Goal: Transaction & Acquisition: Book appointment/travel/reservation

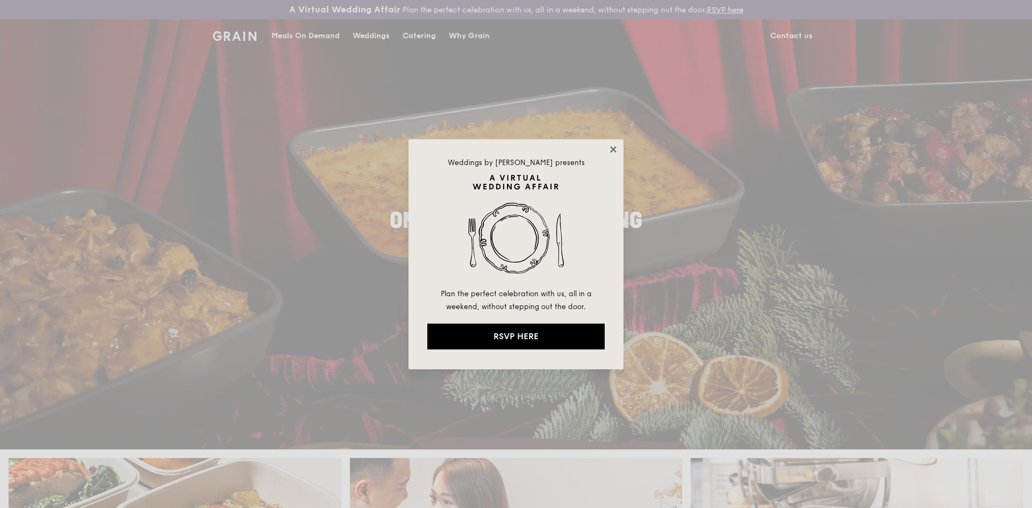
click at [612, 149] on icon at bounding box center [613, 149] width 6 height 6
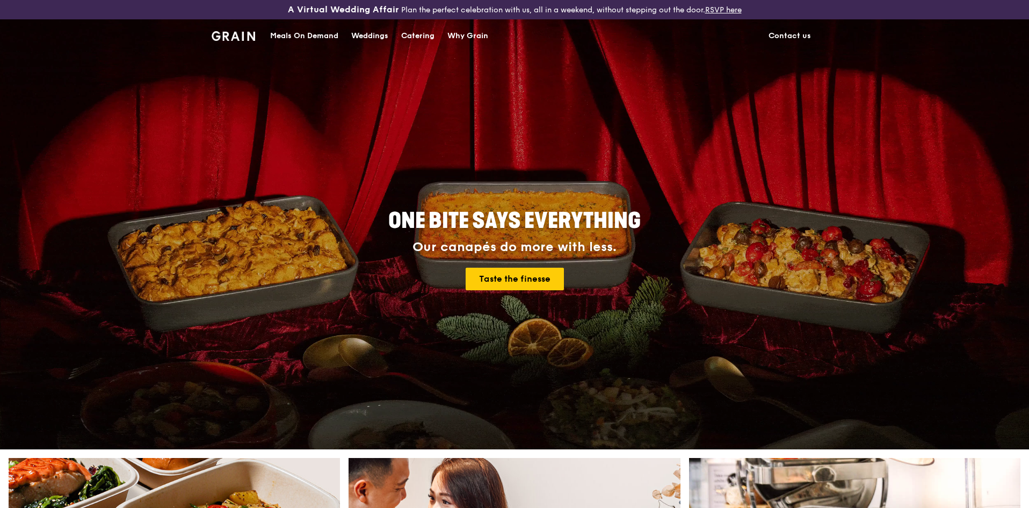
click at [422, 40] on div "Catering" at bounding box center [417, 36] width 33 height 32
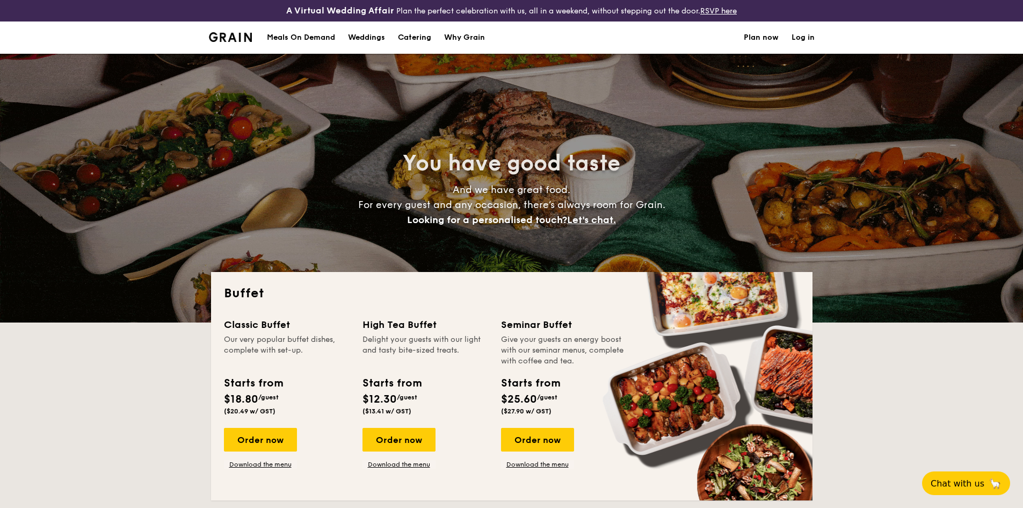
select select
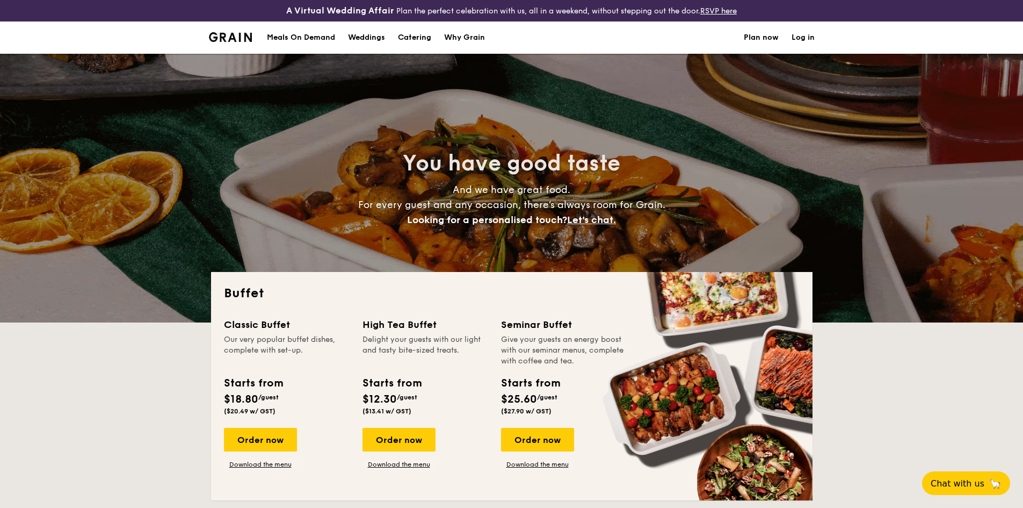
scroll to position [90, 0]
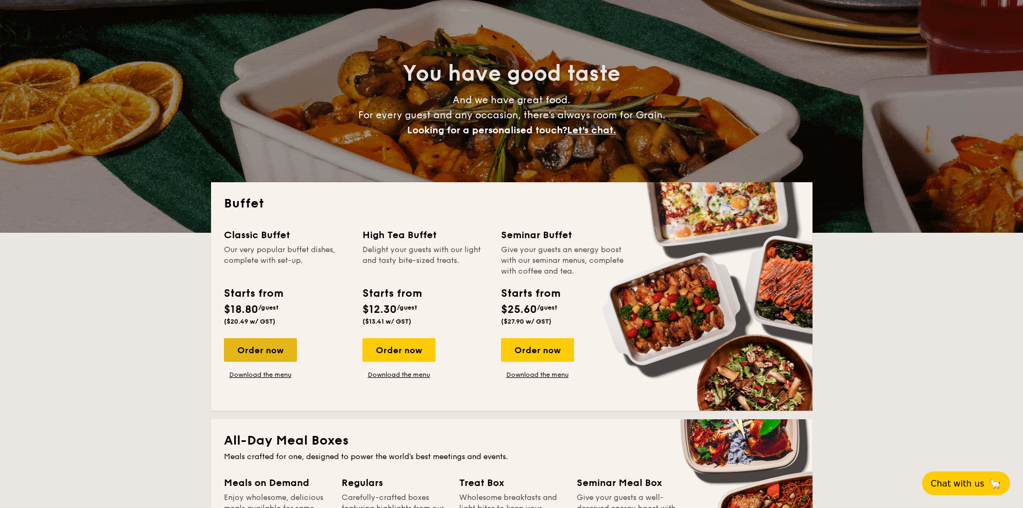
click at [273, 356] on div "Order now" at bounding box center [260, 350] width 73 height 24
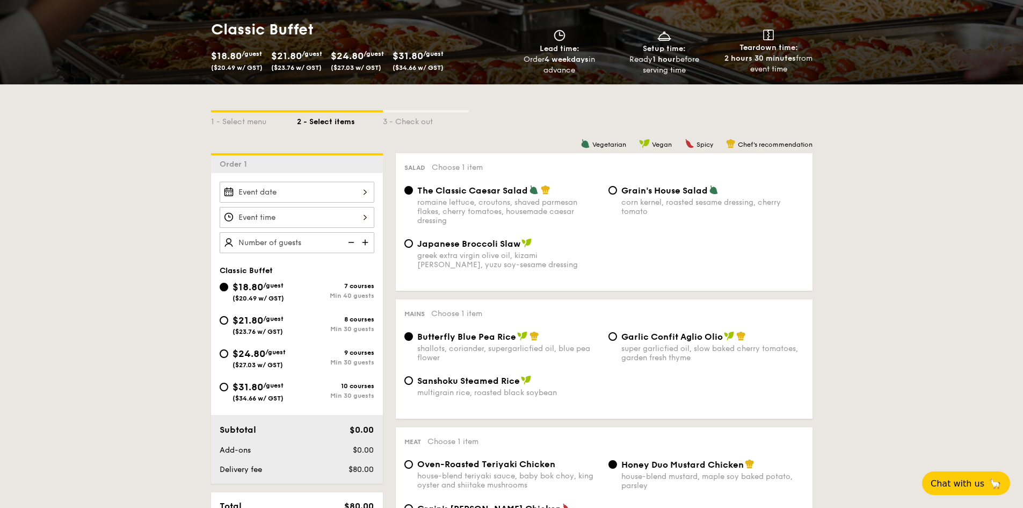
scroll to position [179, 0]
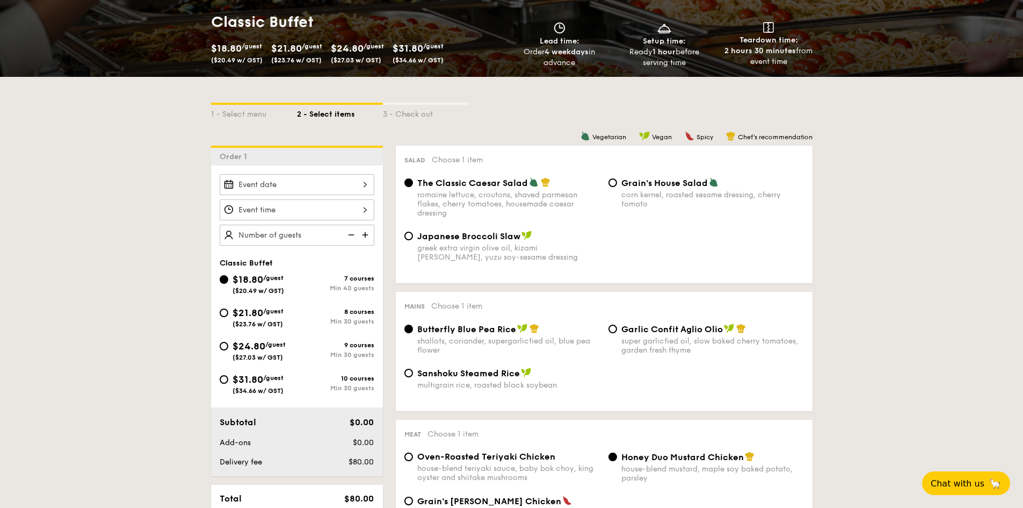
click at [235, 323] on span "($23.76 w/ GST)" at bounding box center [258, 324] width 51 height 8
click at [228, 317] on input "$21.80 /guest ($23.76 w/ GST) 8 courses Min 30 guests" at bounding box center [224, 312] width 9 height 9
radio input "true"
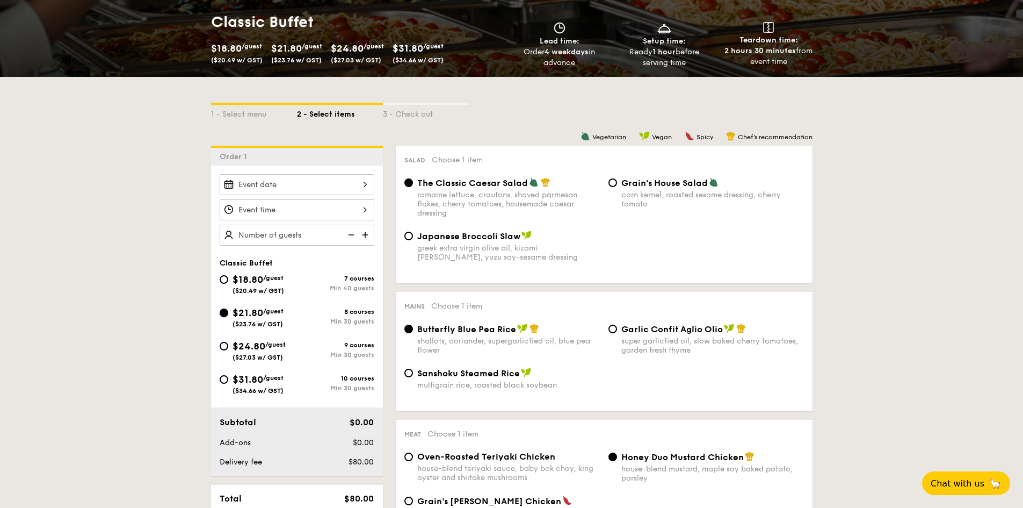
radio input "true"
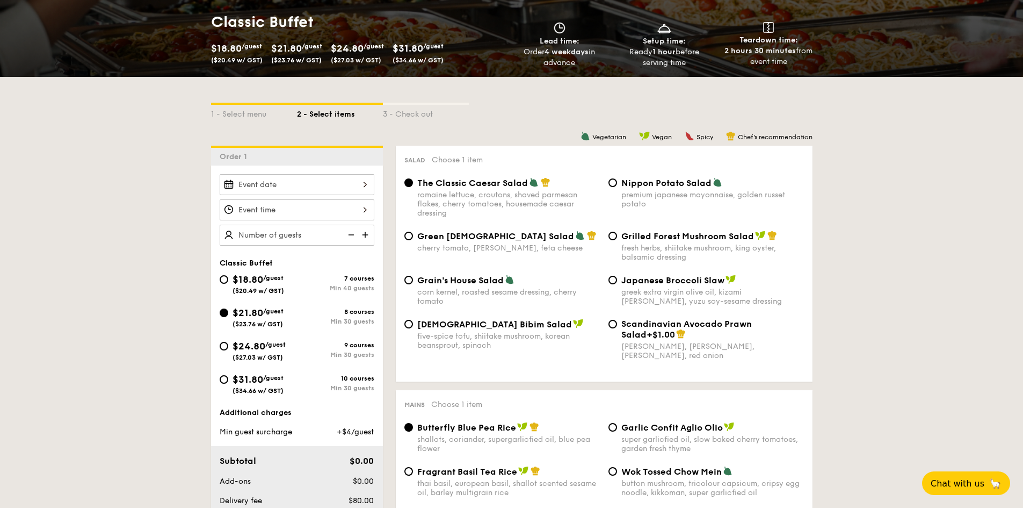
click at [238, 351] on span "$24.80" at bounding box center [249, 346] width 33 height 12
click at [228, 350] on input "$24.80 /guest ($27.03 w/ GST) 9 courses Min 30 guests" at bounding box center [224, 346] width 9 height 9
radio input "true"
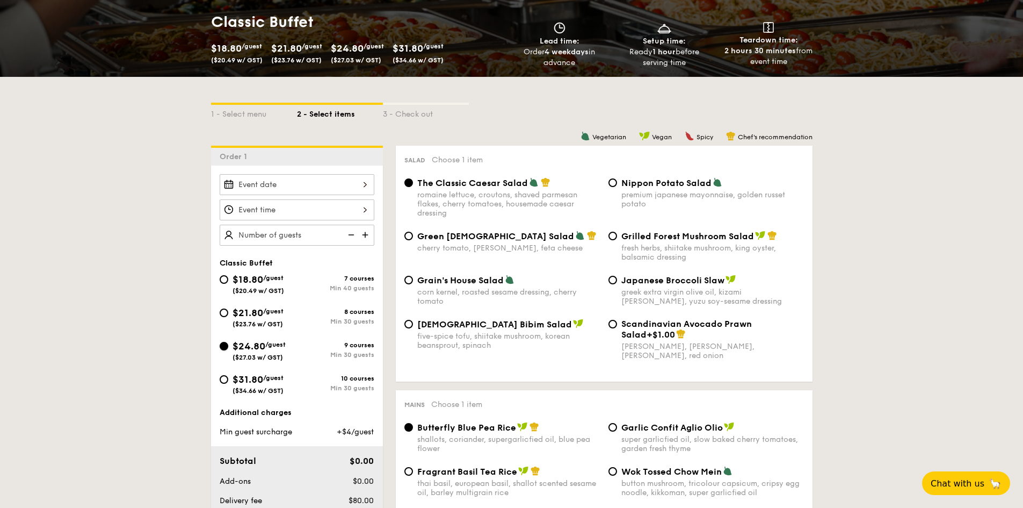
radio input "true"
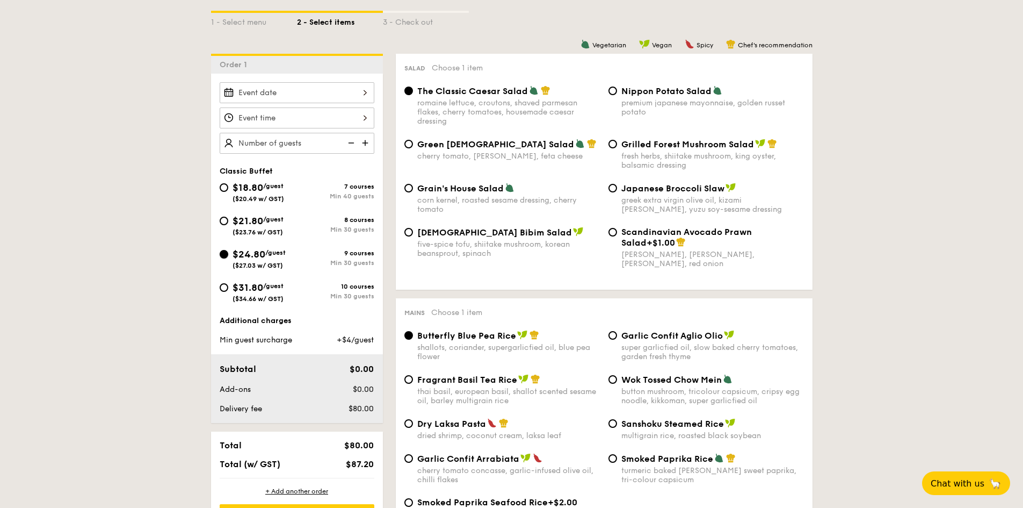
scroll to position [269, 0]
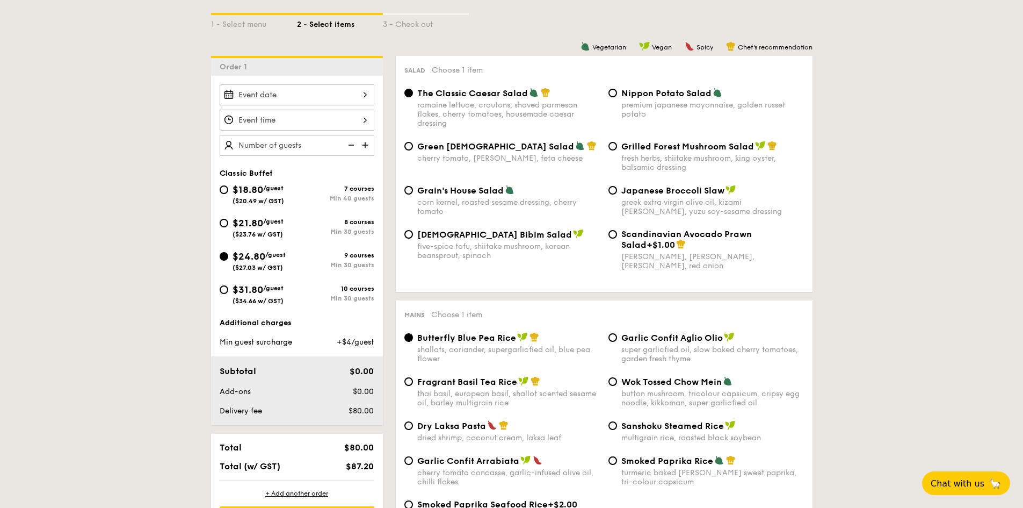
click at [364, 140] on img at bounding box center [366, 145] width 16 height 20
click at [365, 141] on img at bounding box center [366, 145] width 16 height 20
type input "30 guests"
